Goal: Communication & Community: Answer question/provide support

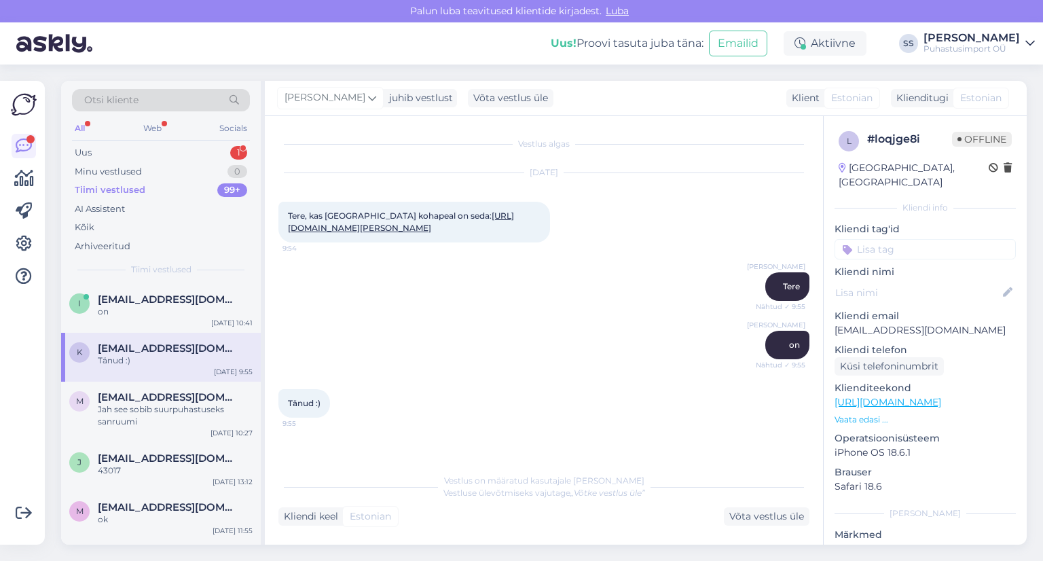
click at [216, 166] on div "Minu vestlused 0" at bounding box center [161, 171] width 178 height 19
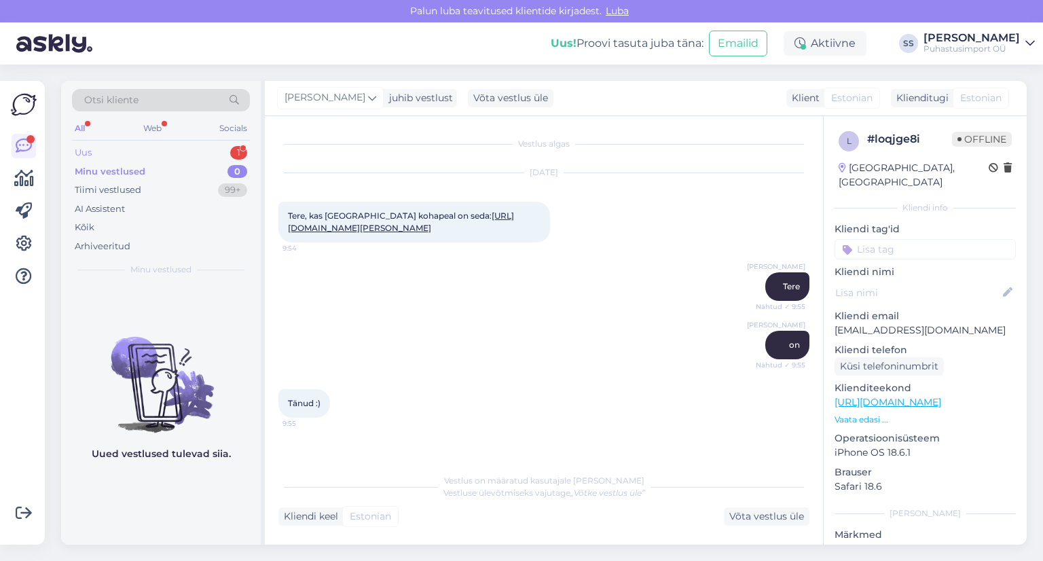
click at [217, 154] on div "Uus 1" at bounding box center [161, 152] width 178 height 19
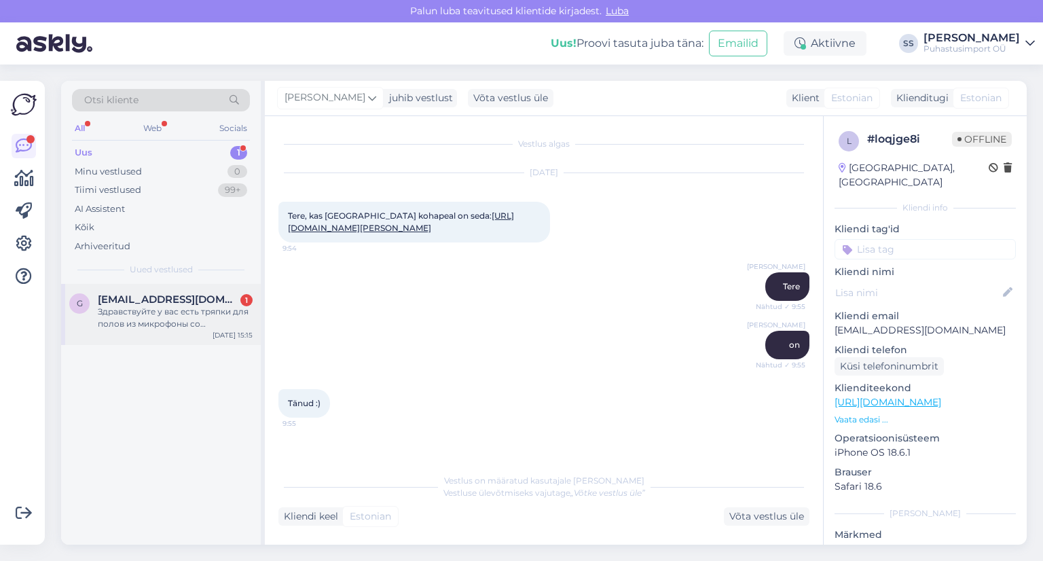
click at [209, 329] on div "Здравствуйте у вас есть тряпки для полов из микрофоны со щеткой(тряпка-рукав)" at bounding box center [175, 318] width 155 height 24
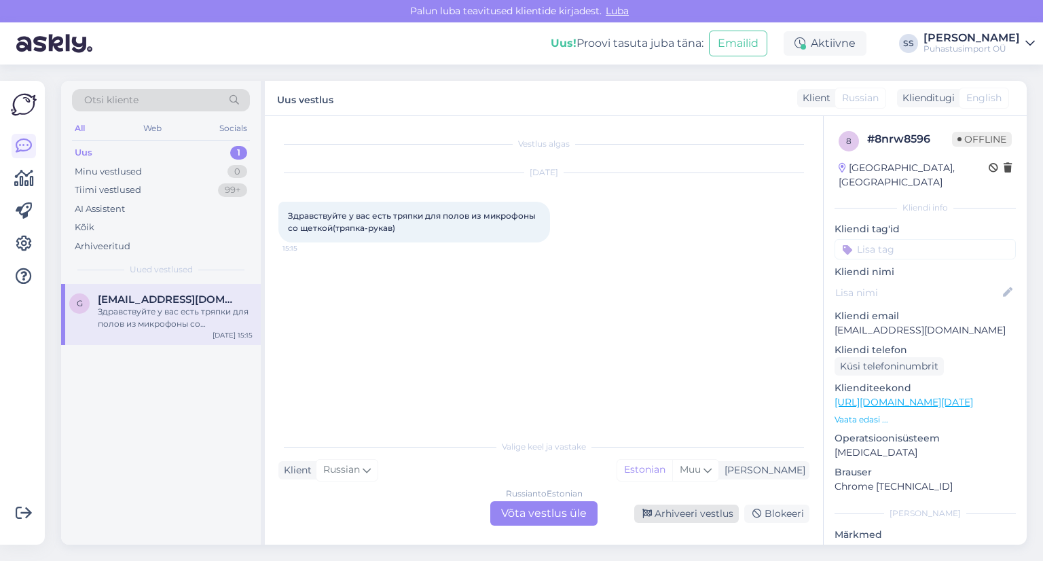
click at [695, 515] on div "Arhiveeri vestlus" at bounding box center [686, 514] width 105 height 18
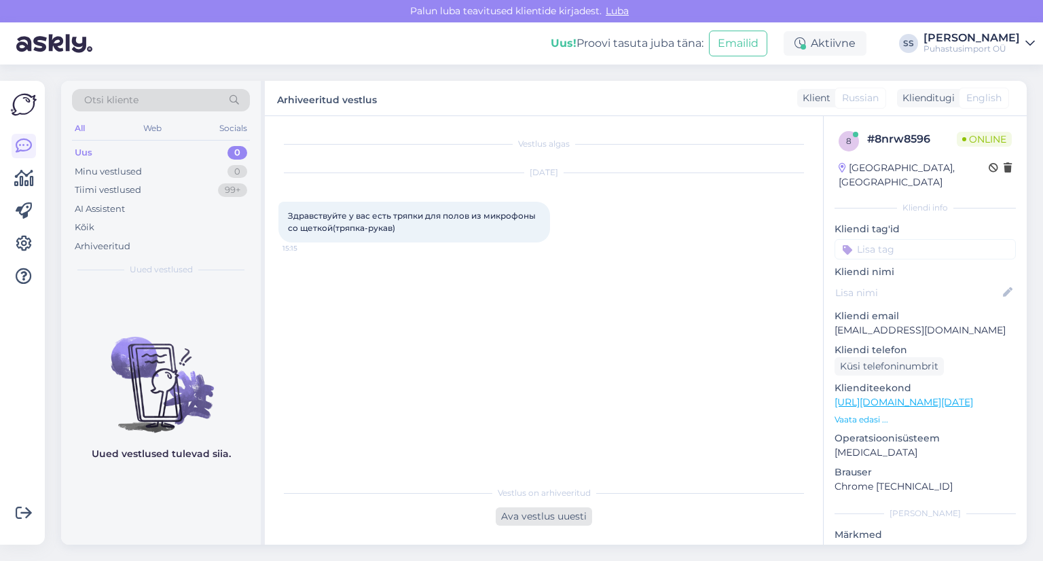
click at [568, 517] on div "Ava vestlus uuesti" at bounding box center [544, 516] width 96 height 18
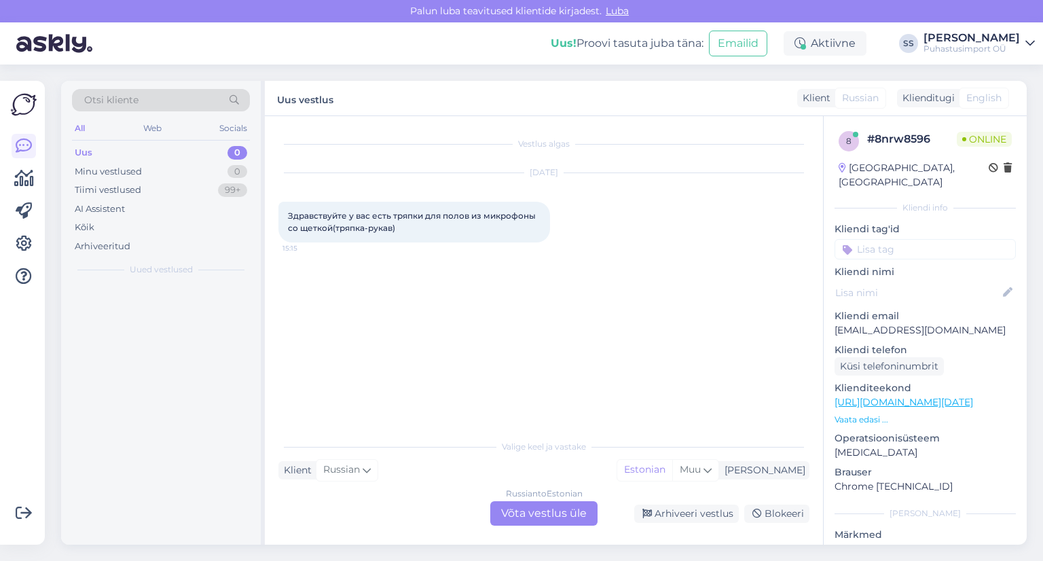
click at [565, 514] on div "Russian to Estonian Võta vestlus üle" at bounding box center [543, 513] width 107 height 24
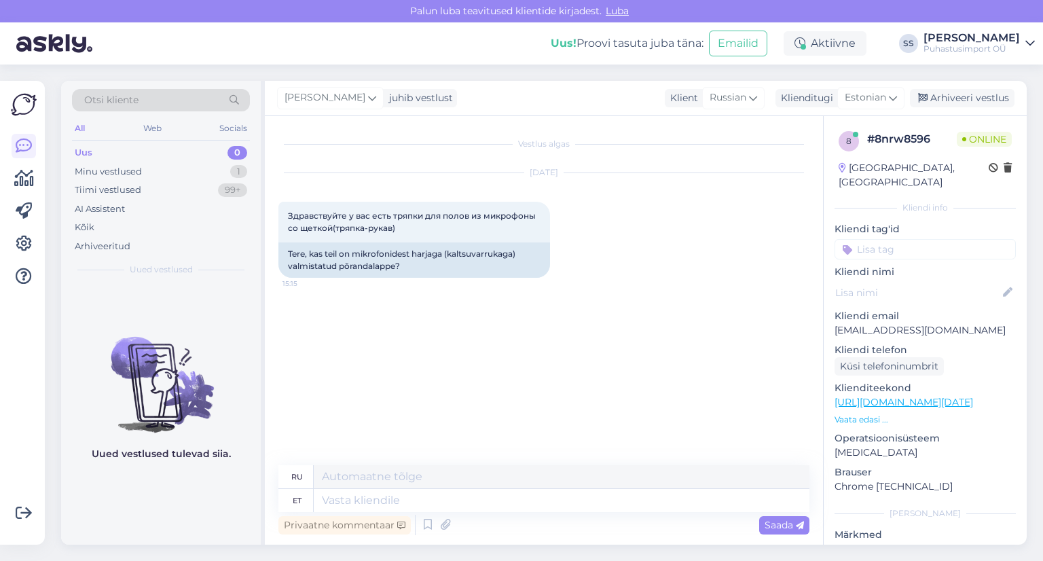
click at [549, 513] on div "Privaatne kommentaar Saada" at bounding box center [543, 525] width 531 height 26
click at [572, 505] on textarea at bounding box center [562, 500] width 496 height 23
type textarea "TereK"
type textarea "Привет"
type textarea "TereKas"
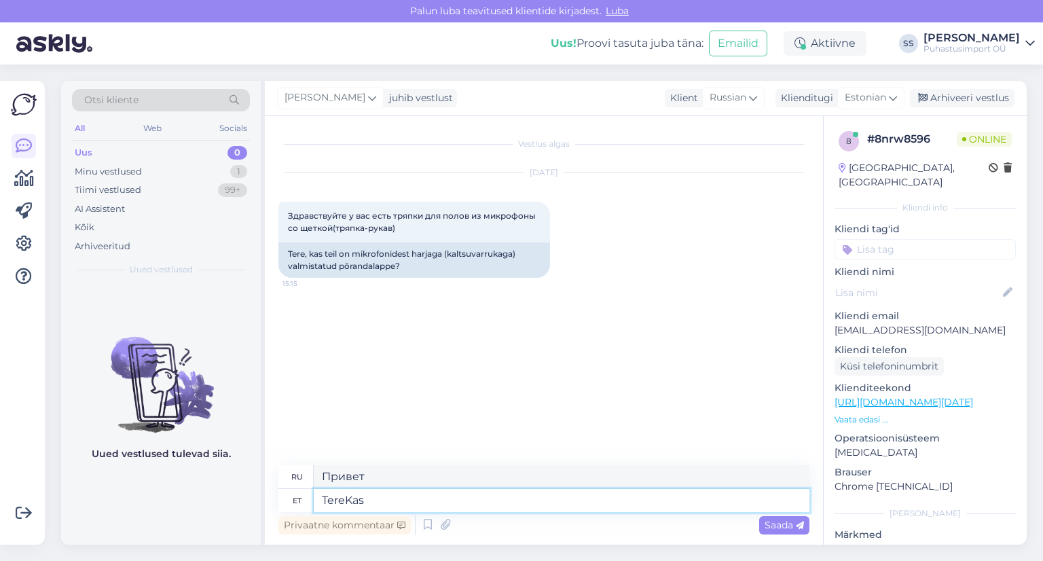
type textarea "Привет,"
type textarea "Tere"
type textarea "Привет"
type textarea "Kas s"
type textarea "Является"
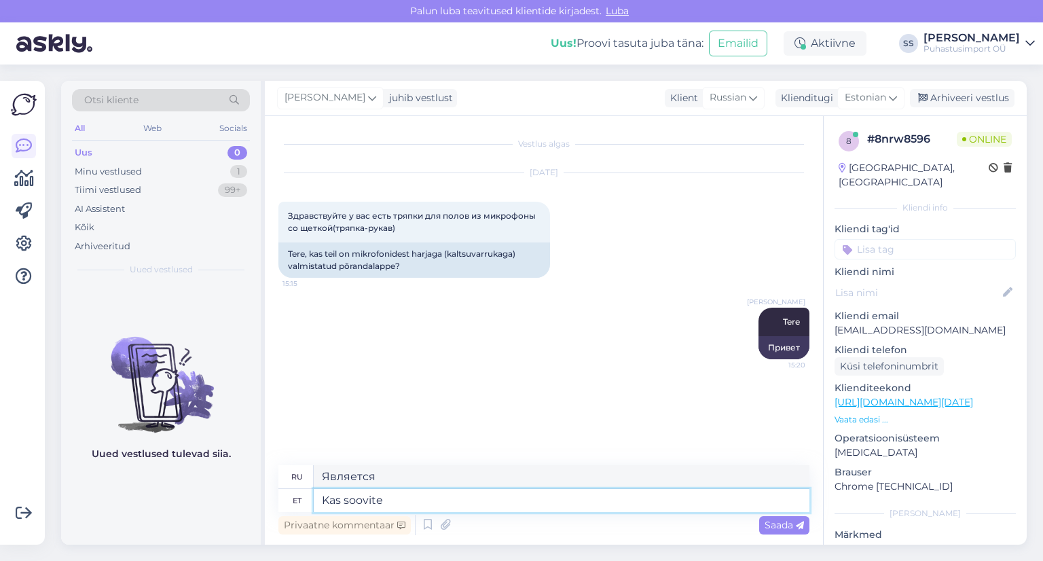
type textarea "Kas soovite h"
type textarea "Вы хотите"
type textarea "Kas soovite haakuvmoppi?"
type textarea "Хотите кальян?"
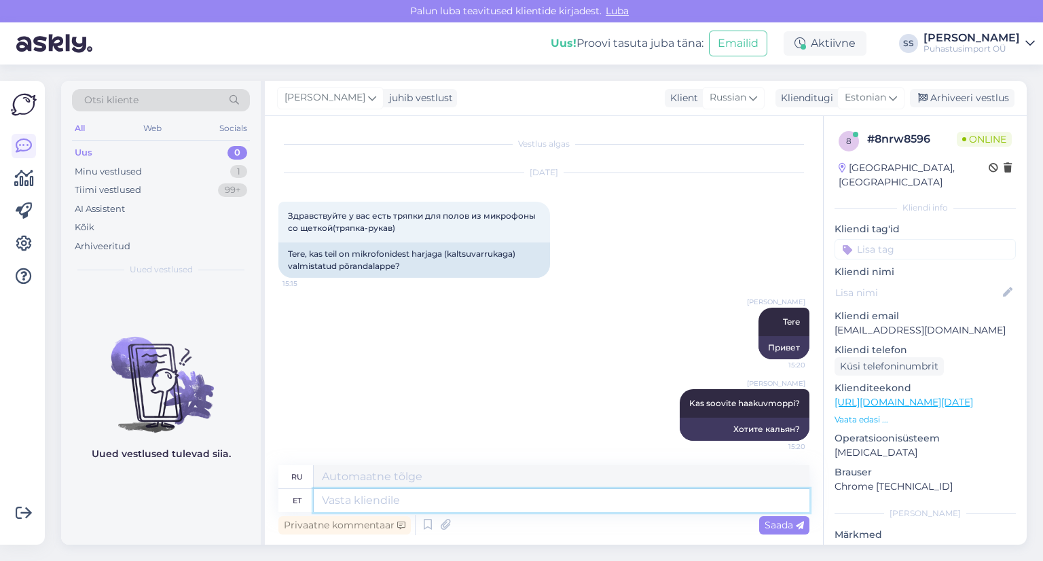
scroll to position [3, 0]
